Goal: Complete application form

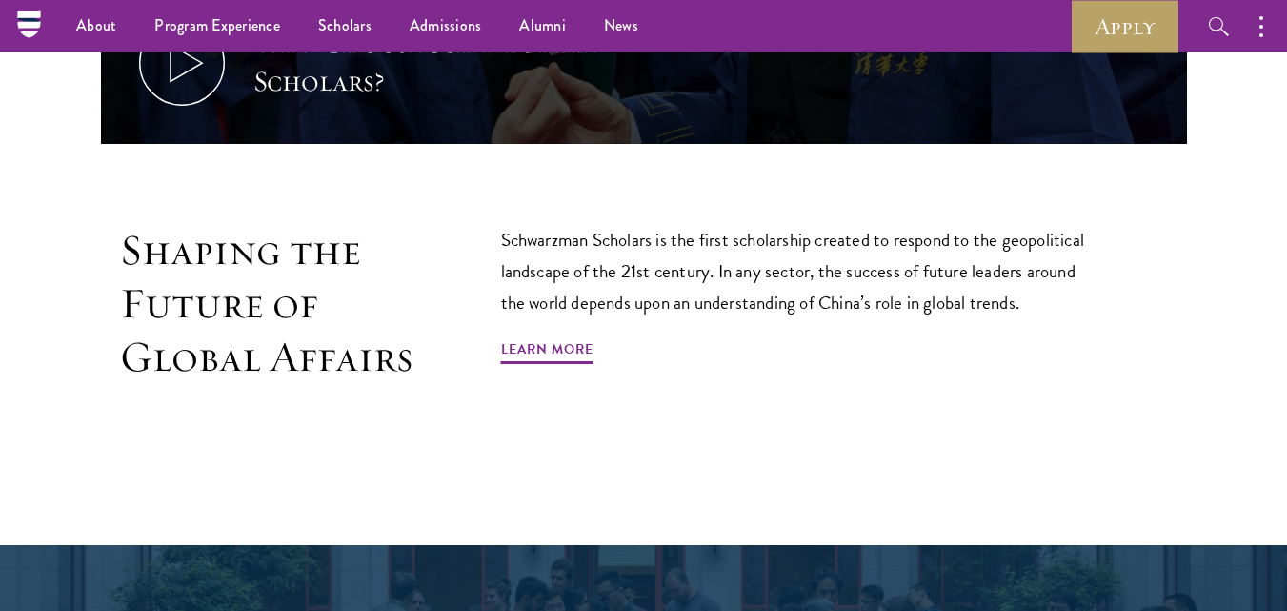
scroll to position [1067, 0]
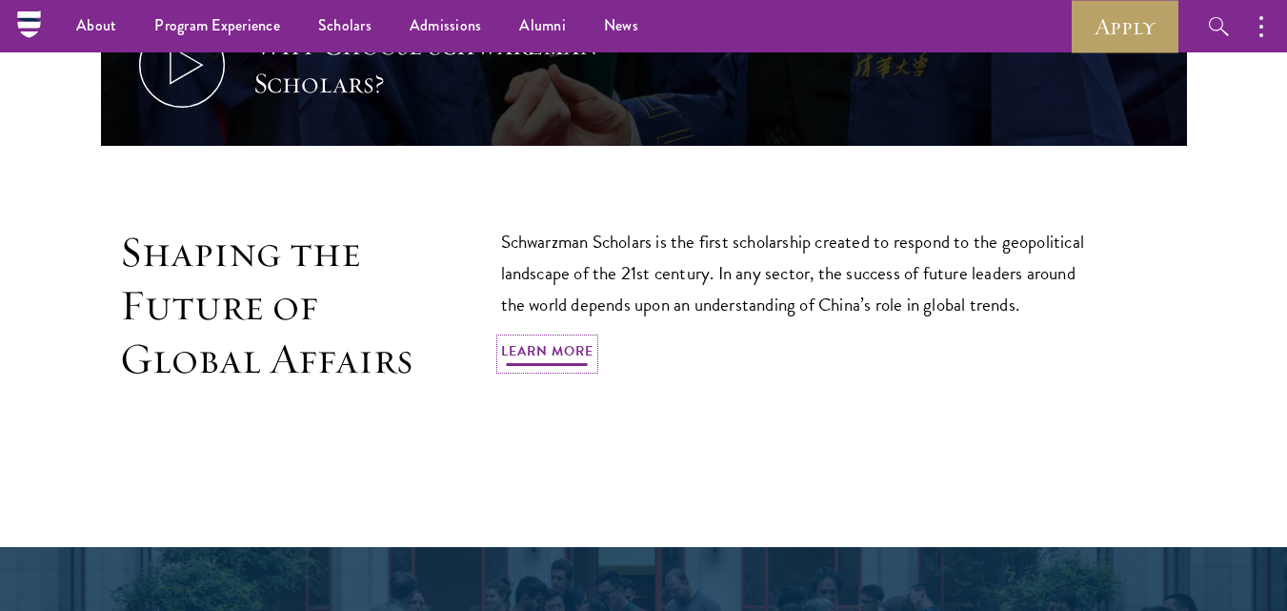
click at [539, 339] on link "Learn More" at bounding box center [547, 354] width 92 height 30
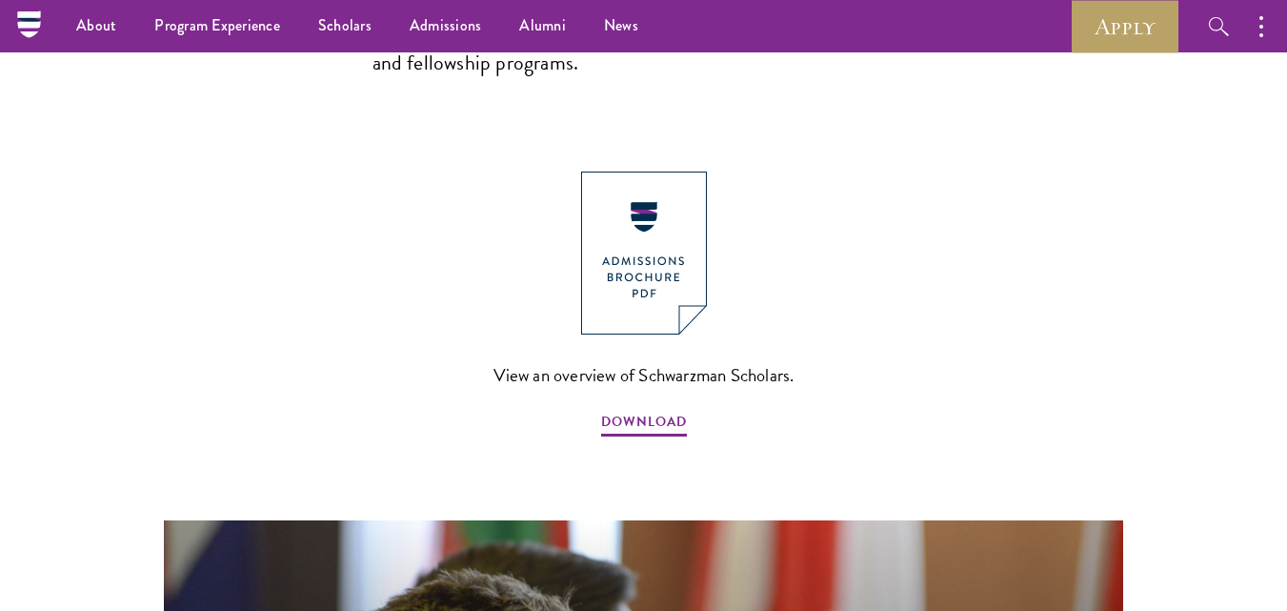
scroll to position [1982, 0]
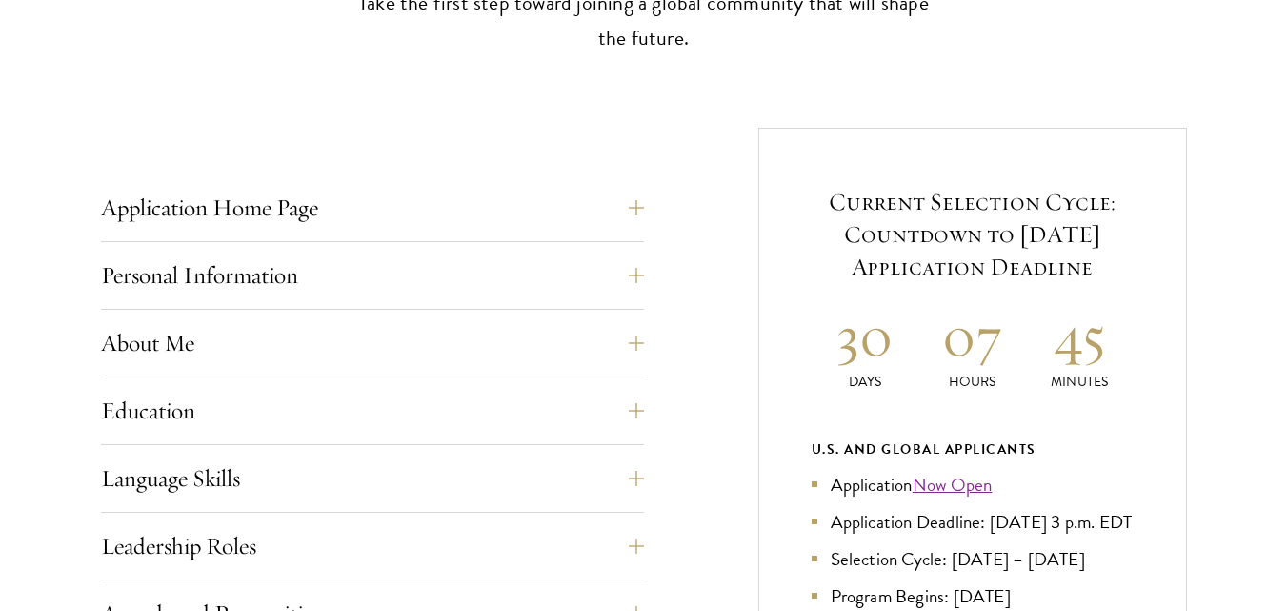
scroll to position [686, 0]
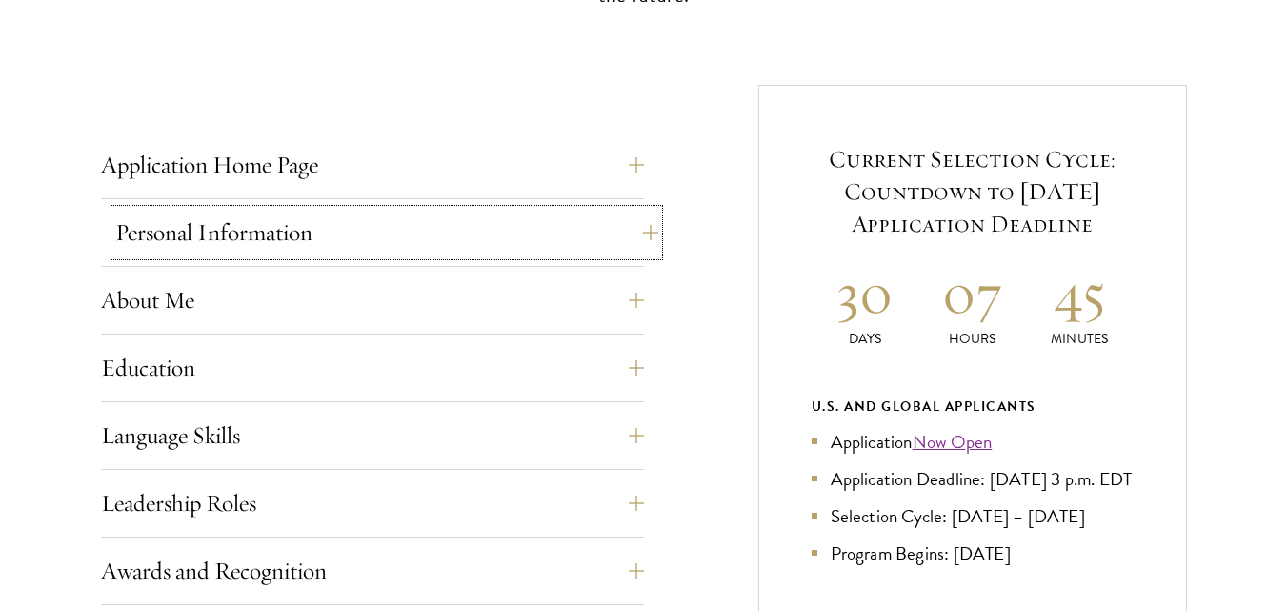
click at [364, 232] on button "Personal Information" at bounding box center [386, 233] width 543 height 46
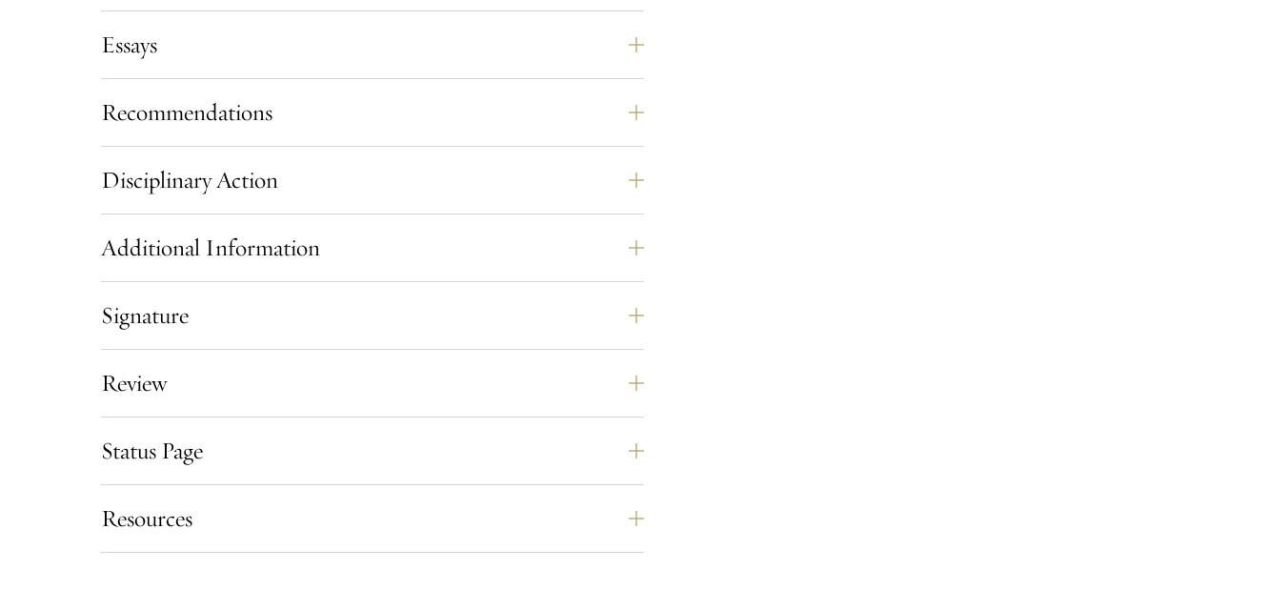
scroll to position [1830, 0]
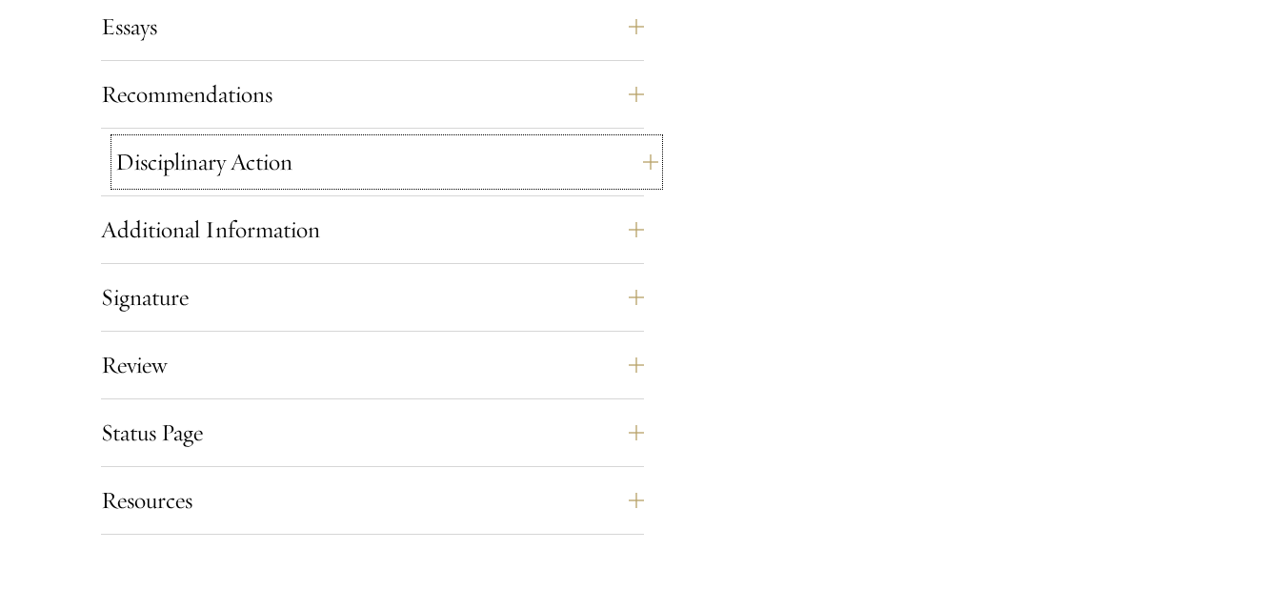
click at [283, 172] on button "Disciplinary Action" at bounding box center [386, 162] width 543 height 46
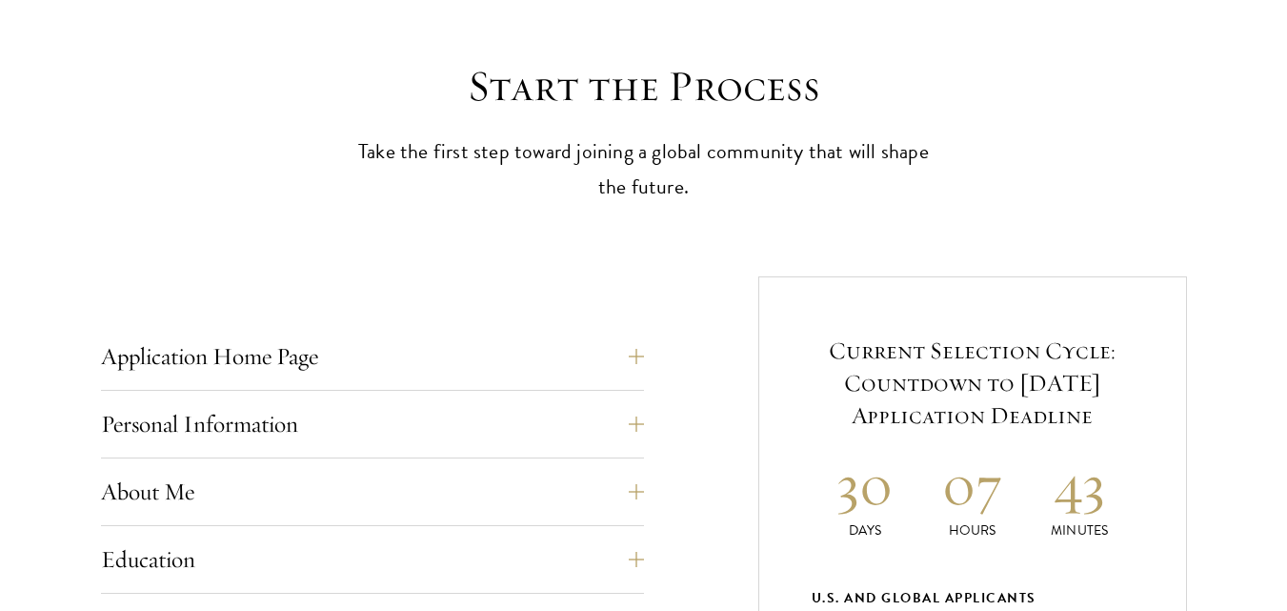
scroll to position [496, 0]
click at [335, 363] on button "Application Home Page" at bounding box center [386, 356] width 543 height 46
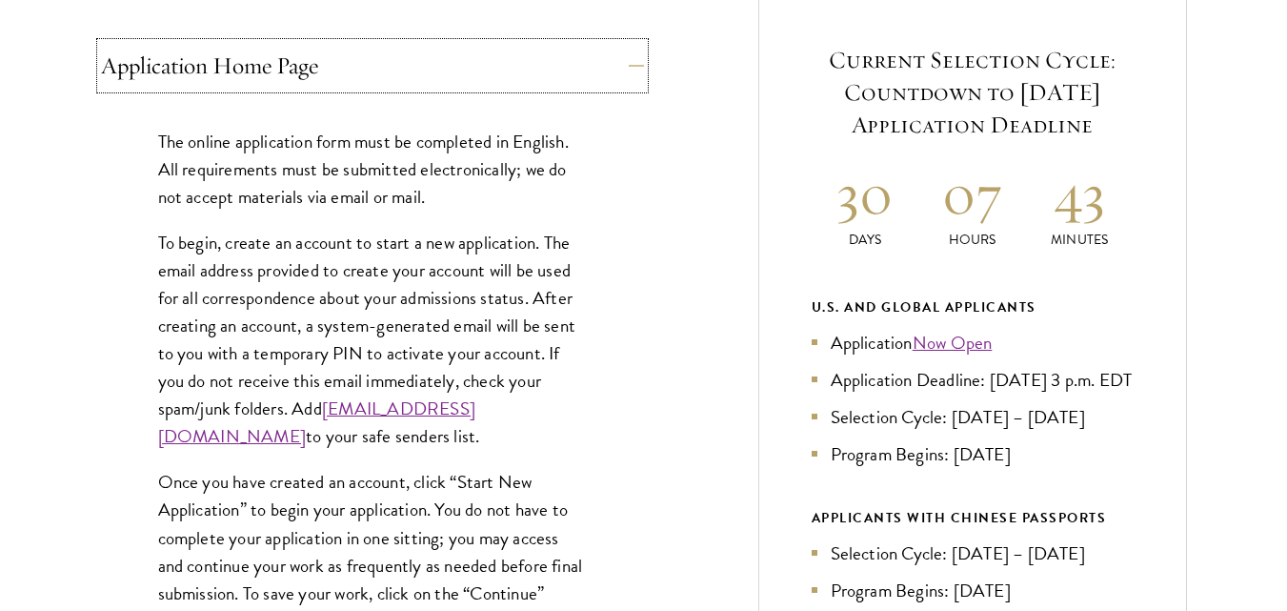
scroll to position [800, 0]
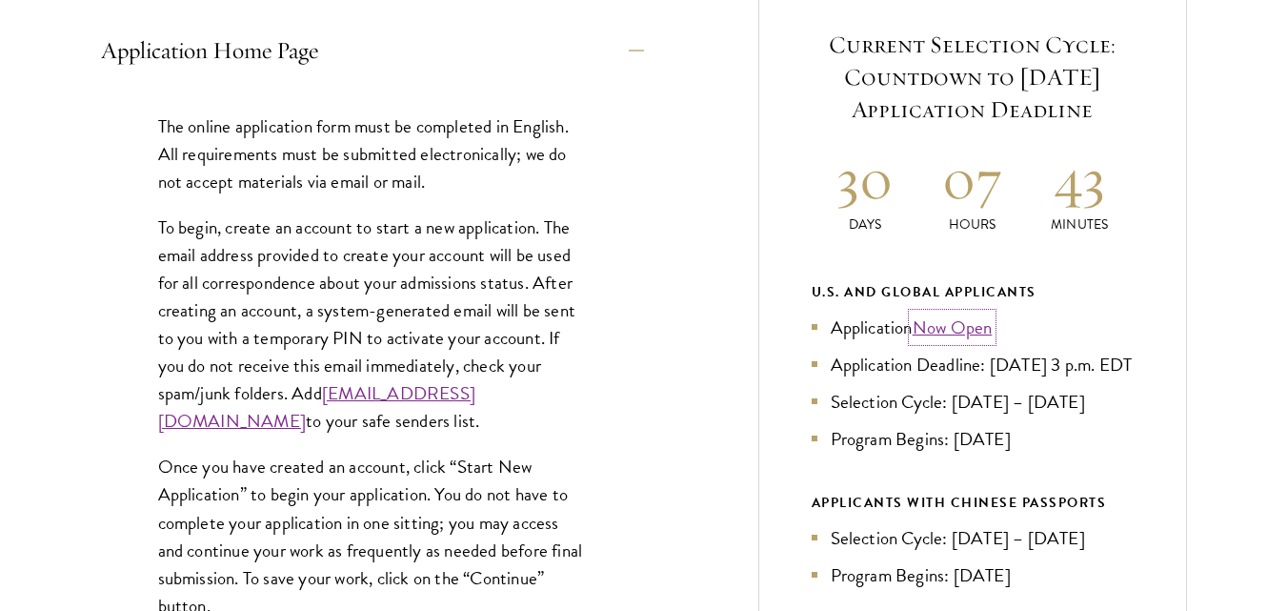
click at [959, 322] on link "Now Open" at bounding box center [953, 328] width 80 height 28
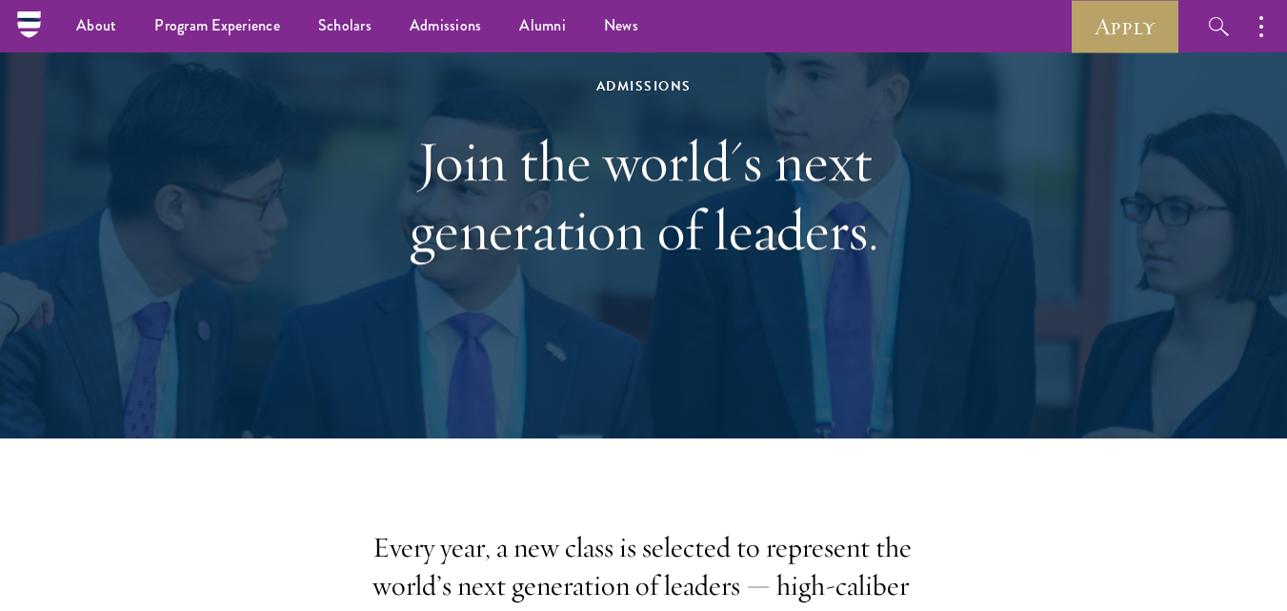
scroll to position [114, 0]
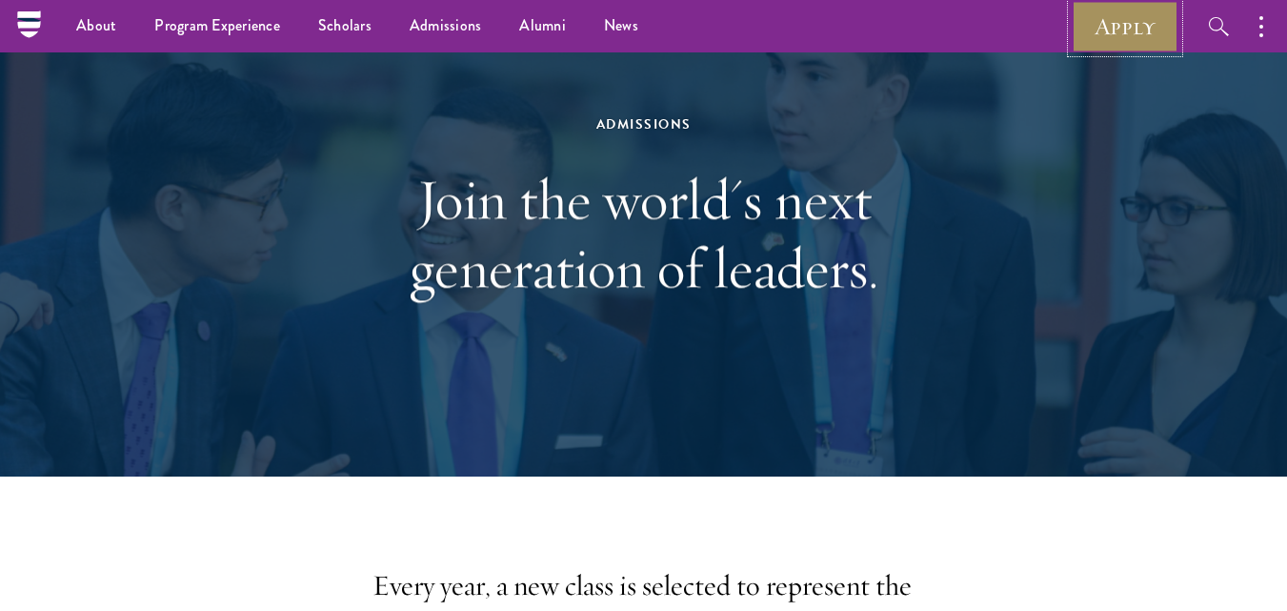
click at [1113, 18] on link "Apply" at bounding box center [1125, 26] width 107 height 52
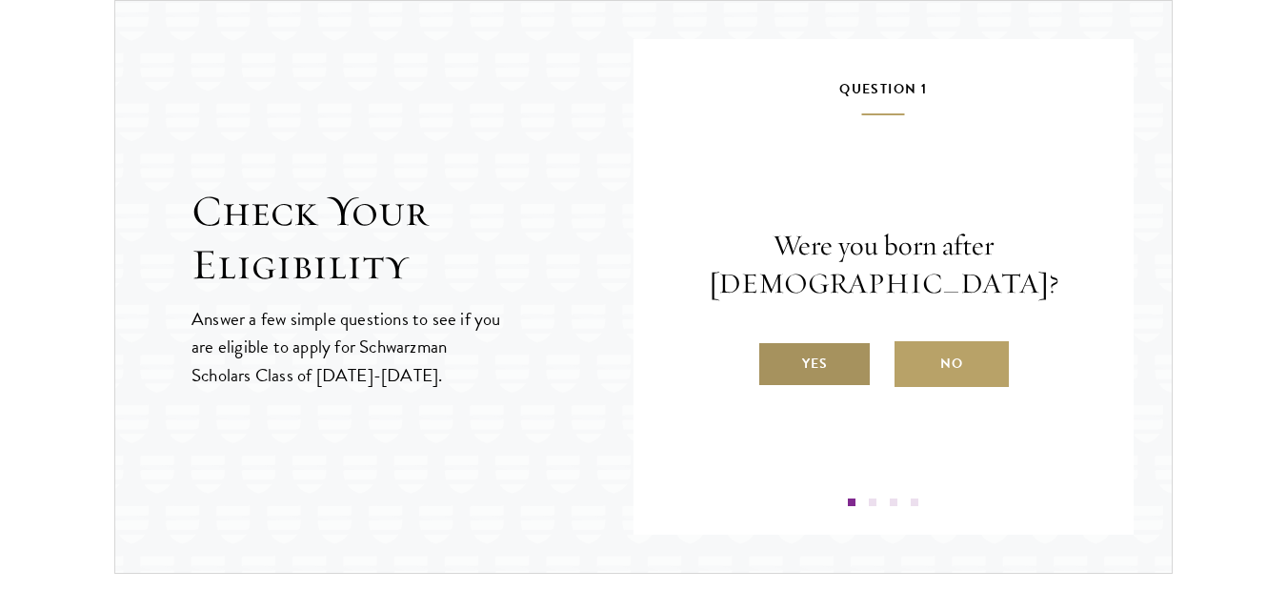
click at [809, 354] on label "Yes" at bounding box center [815, 364] width 114 height 46
click at [775, 354] on input "Yes" at bounding box center [766, 351] width 17 height 17
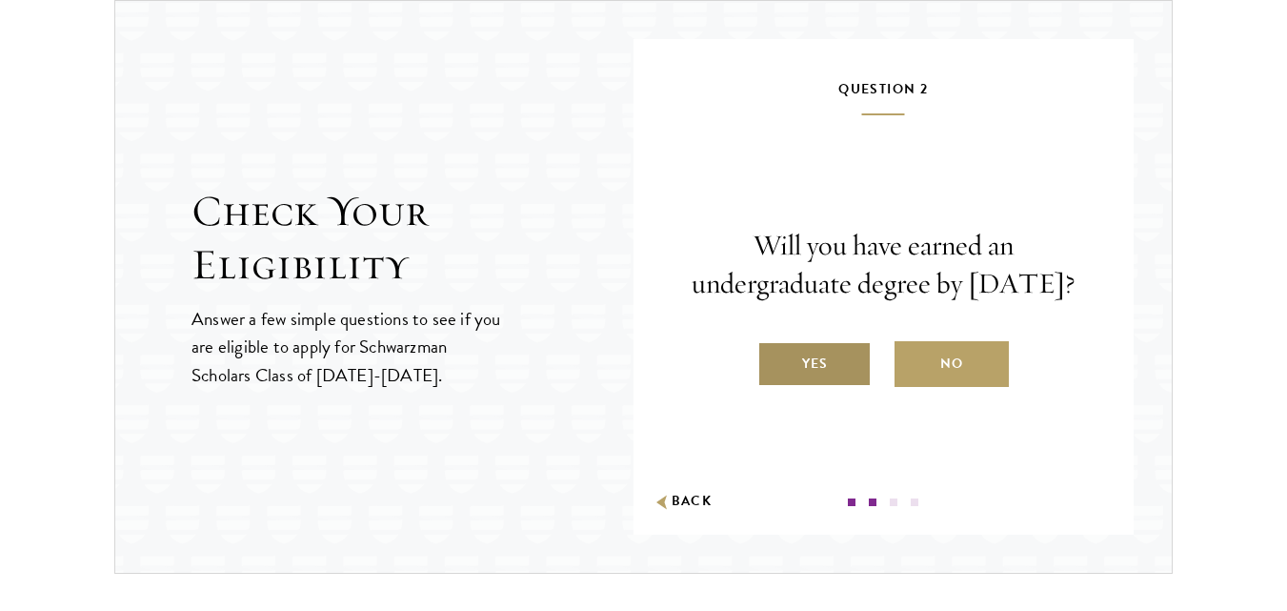
click at [823, 383] on label "Yes" at bounding box center [815, 364] width 114 height 46
click at [775, 360] on input "Yes" at bounding box center [766, 351] width 17 height 17
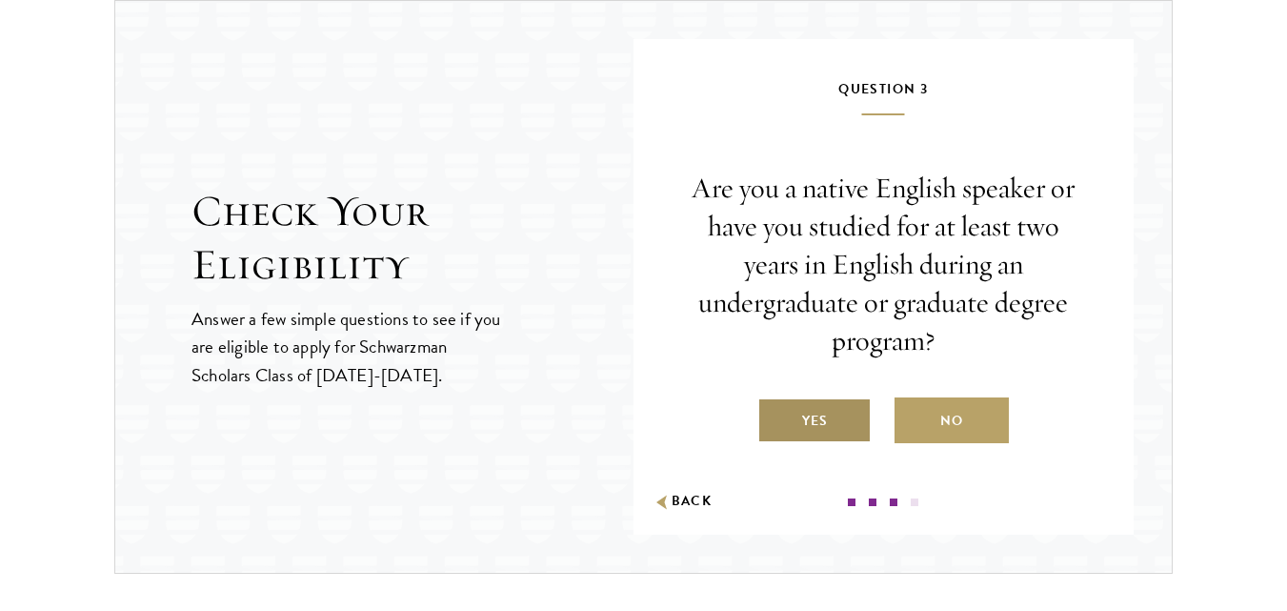
click at [812, 420] on label "Yes" at bounding box center [815, 420] width 114 height 46
click at [775, 417] on input "Yes" at bounding box center [766, 408] width 17 height 17
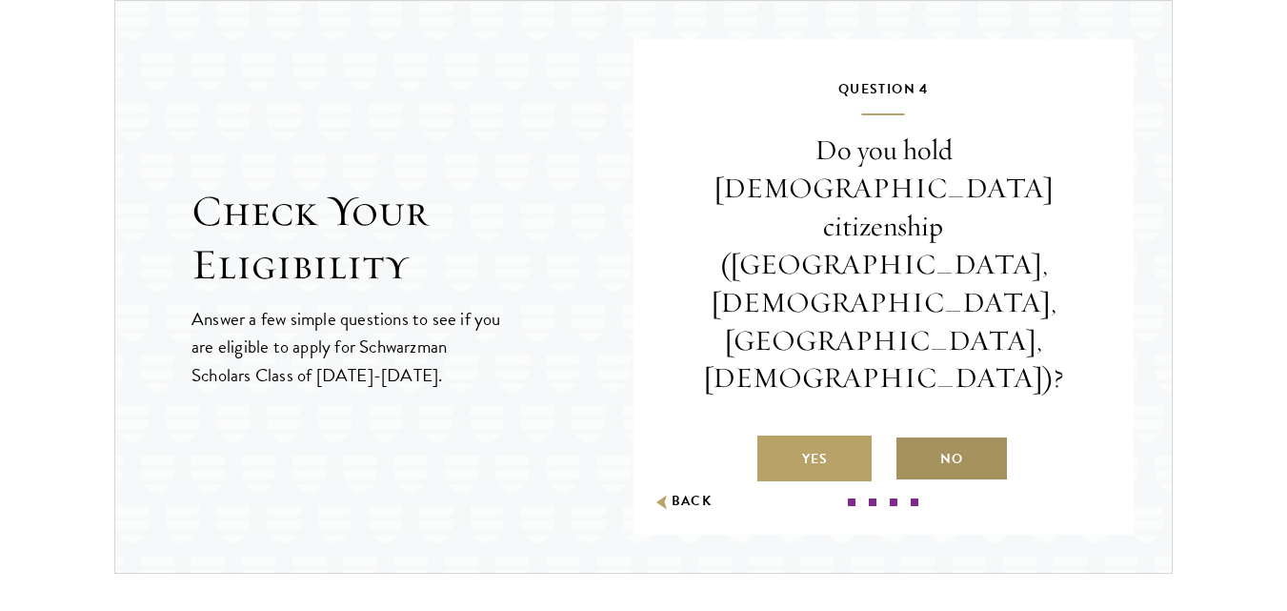
click at [969, 436] on label "No" at bounding box center [952, 459] width 114 height 46
click at [912, 438] on input "No" at bounding box center [903, 446] width 17 height 17
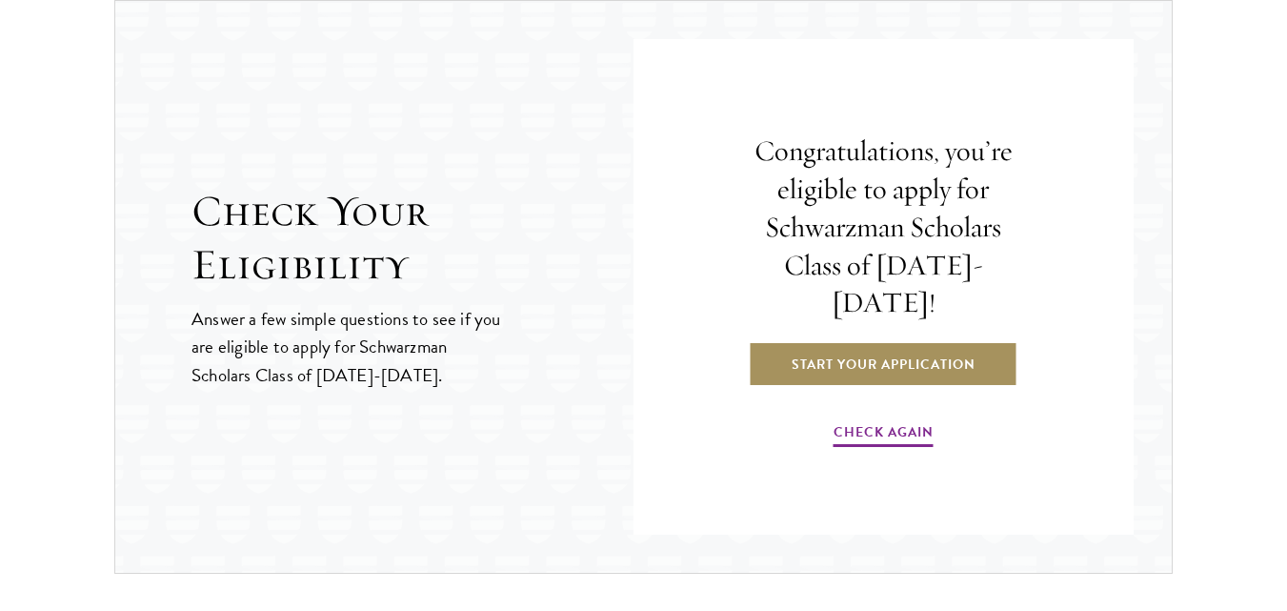
click at [927, 344] on link "Start Your Application" at bounding box center [884, 364] width 270 height 46
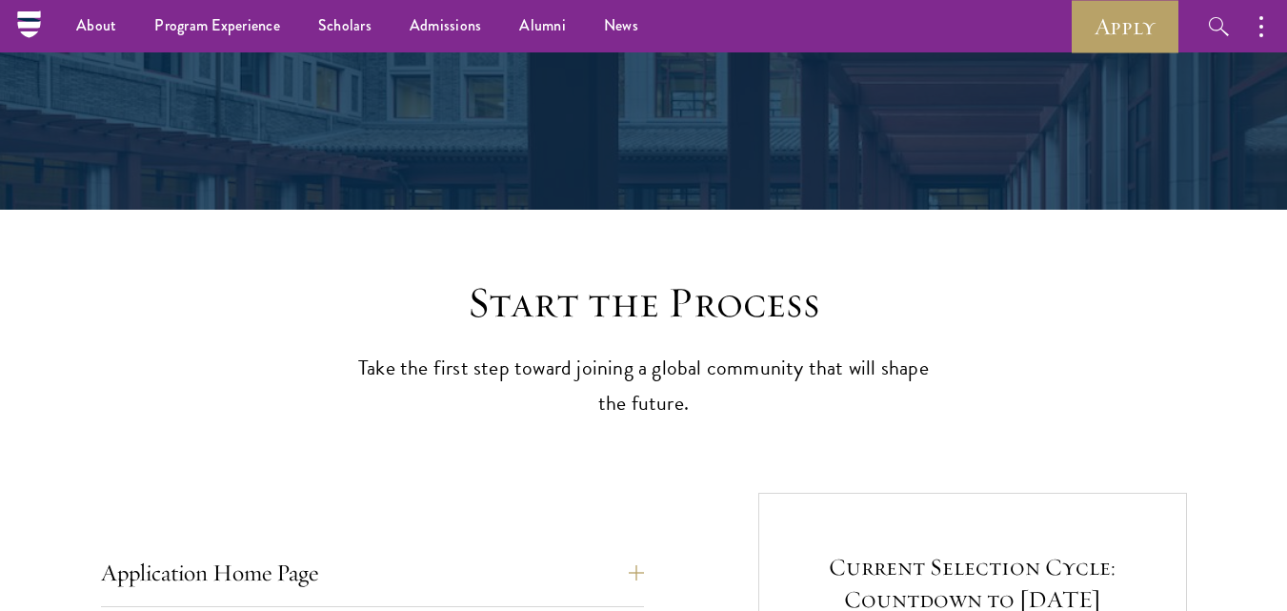
scroll to position [267, 0]
